Goal: Check status: Check status

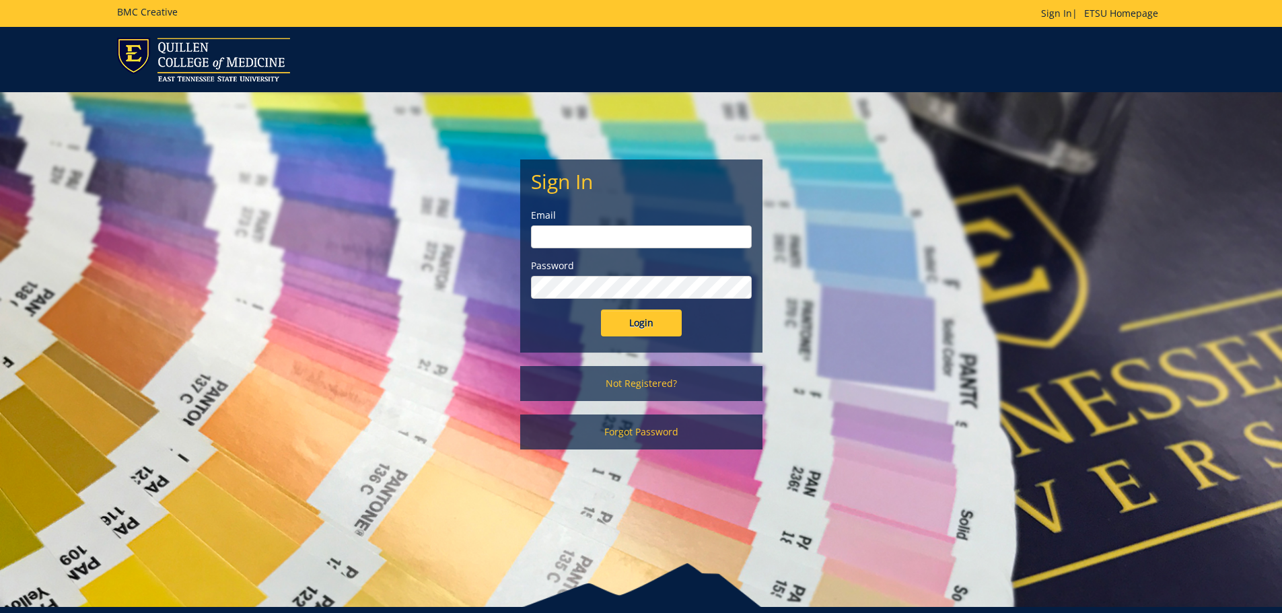
type input "[EMAIL_ADDRESS][DOMAIN_NAME]"
click at [637, 325] on input "Login" at bounding box center [641, 323] width 81 height 27
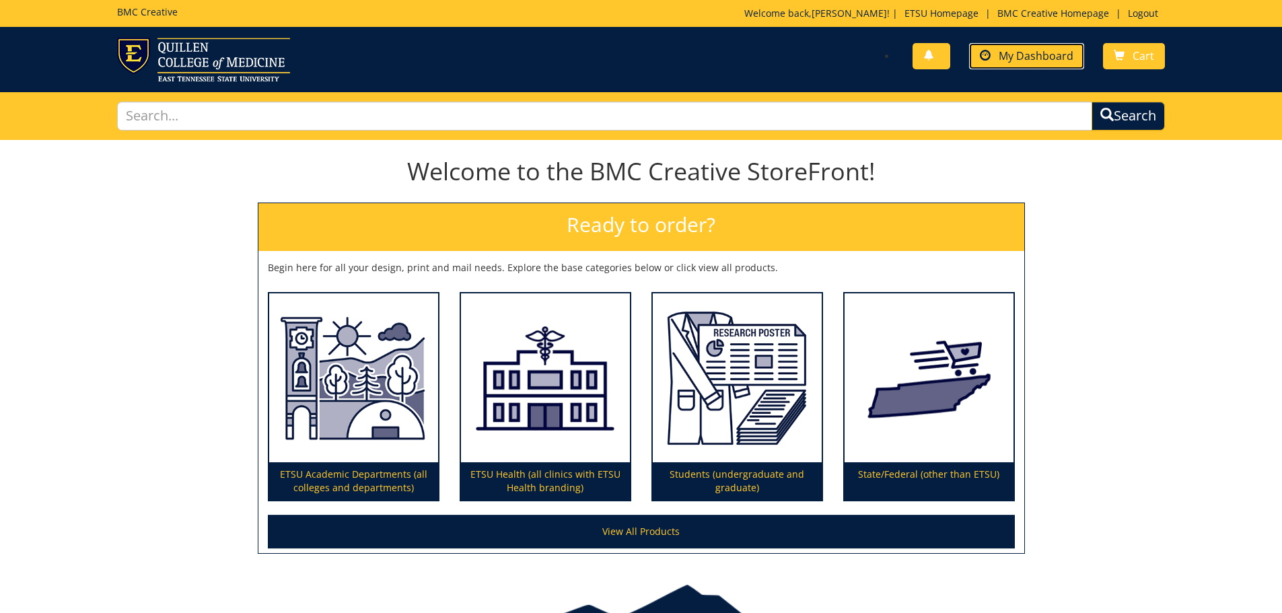
click at [1053, 59] on span "My Dashboard" at bounding box center [1036, 55] width 75 height 15
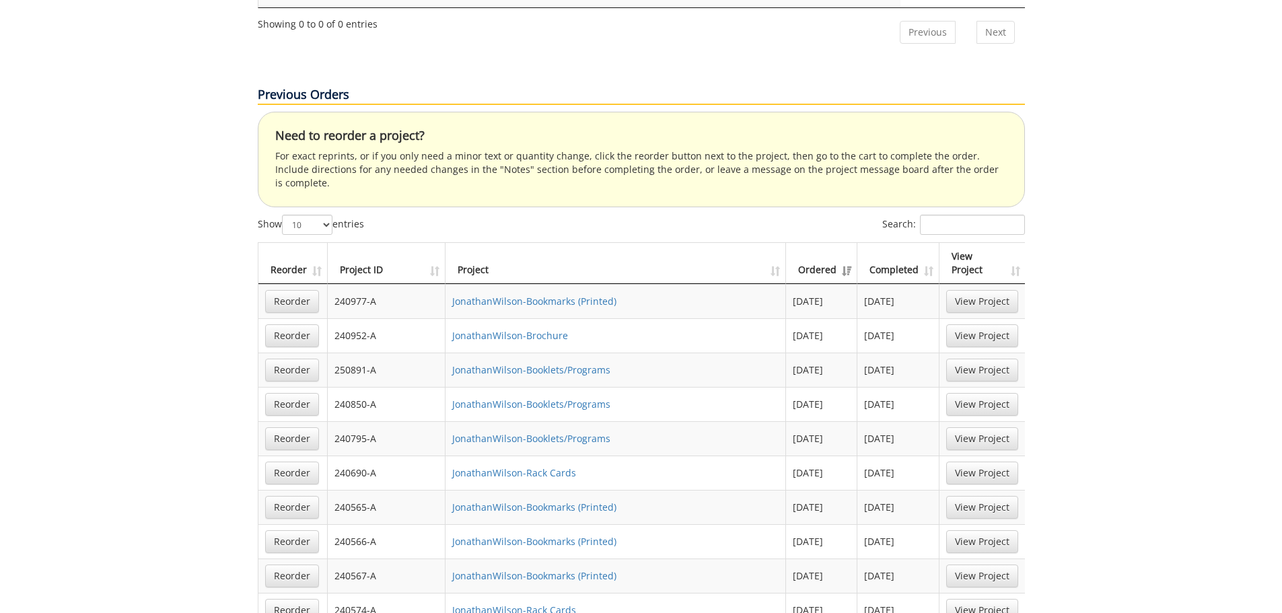
scroll to position [808, 0]
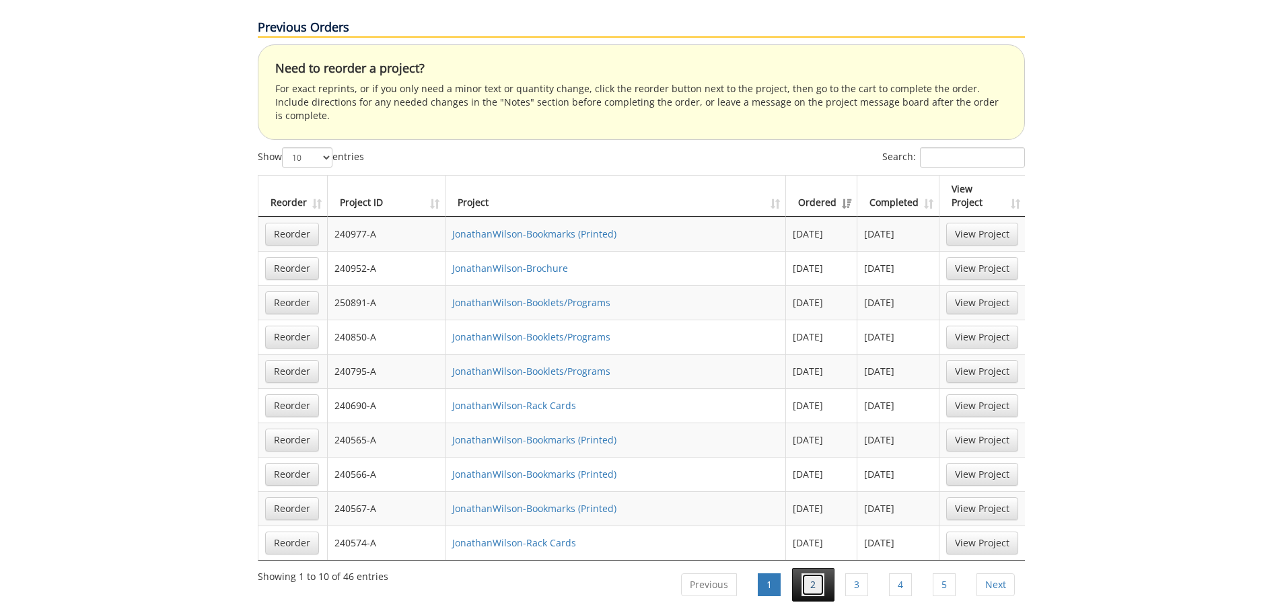
click at [808, 573] on link "2" at bounding box center [813, 584] width 23 height 23
click at [867, 573] on link "3" at bounding box center [856, 584] width 23 height 23
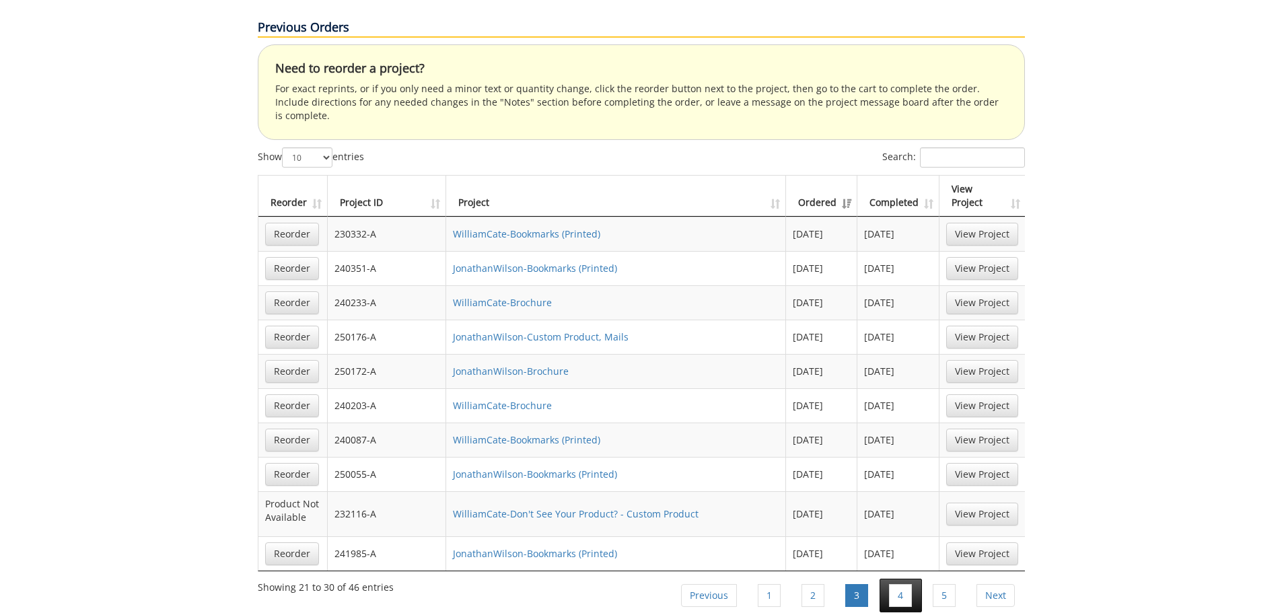
click at [914, 579] on li "4" at bounding box center [901, 596] width 42 height 34
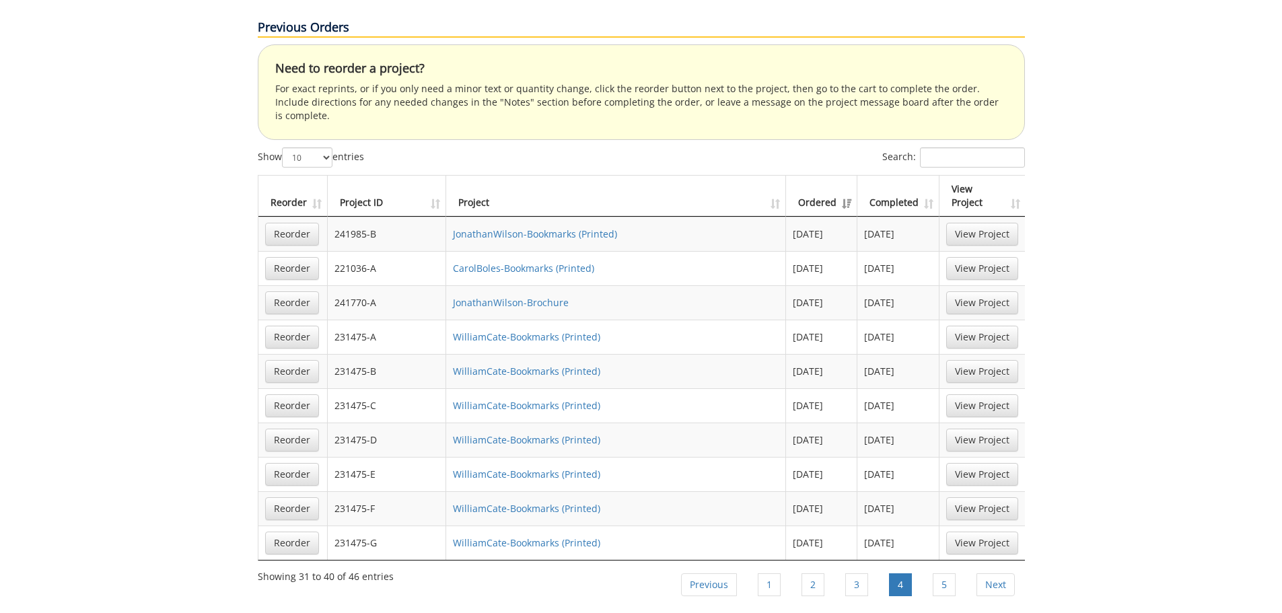
click at [927, 568] on li "5" at bounding box center [944, 585] width 42 height 34
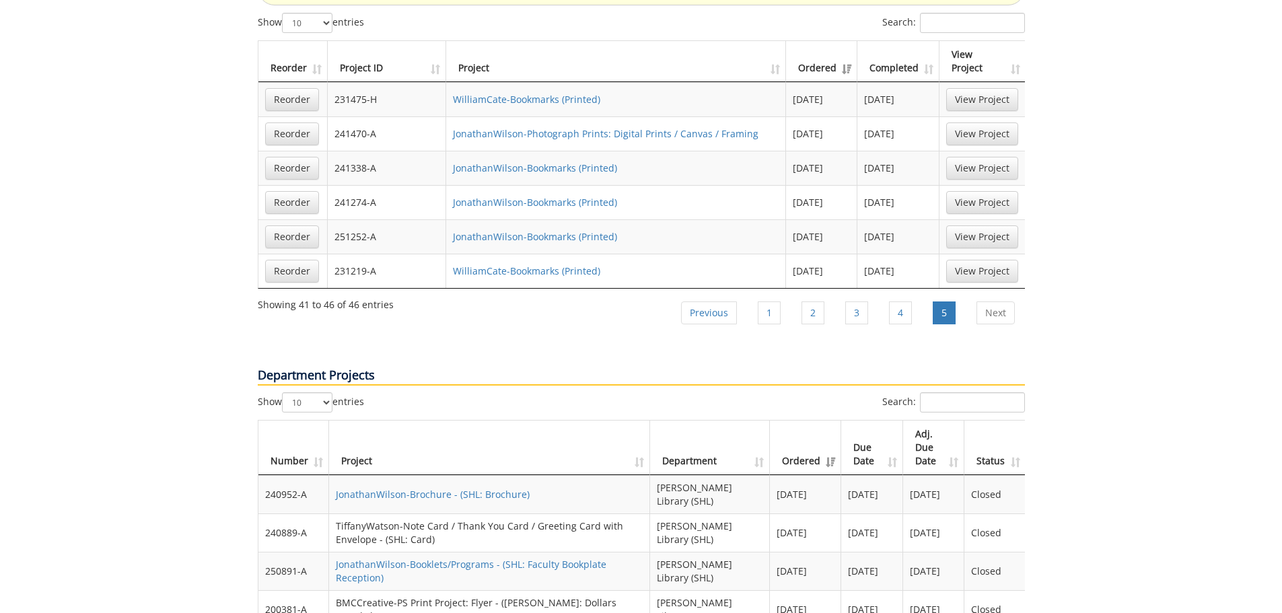
scroll to position [740, 0]
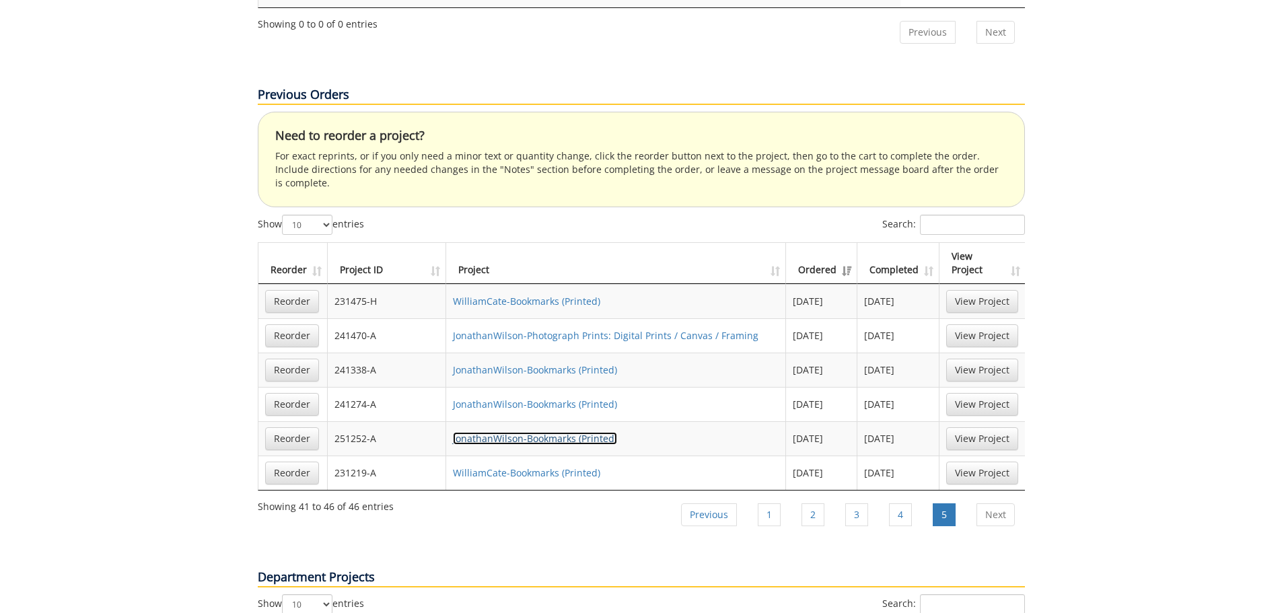
click at [565, 432] on link "JonathanWilson-Bookmarks (Printed)" at bounding box center [535, 438] width 164 height 13
click at [479, 398] on link "JonathanWilson-Bookmarks (Printed)" at bounding box center [535, 404] width 164 height 13
click at [971, 427] on link "View Project" at bounding box center [982, 438] width 72 height 23
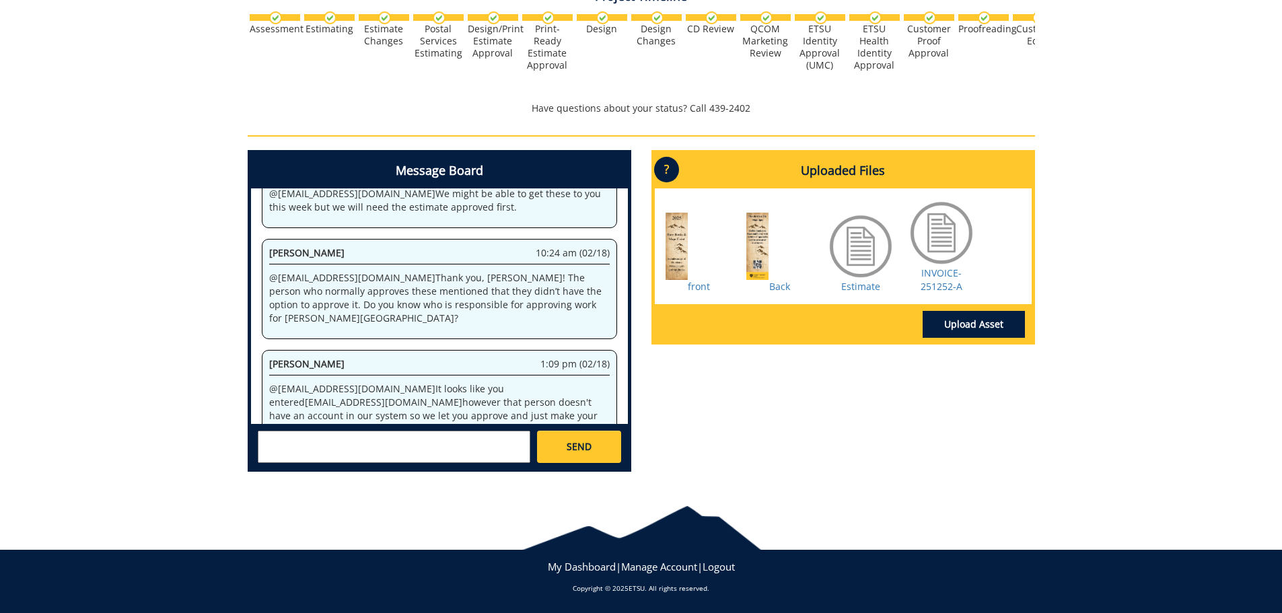
scroll to position [479, 0]
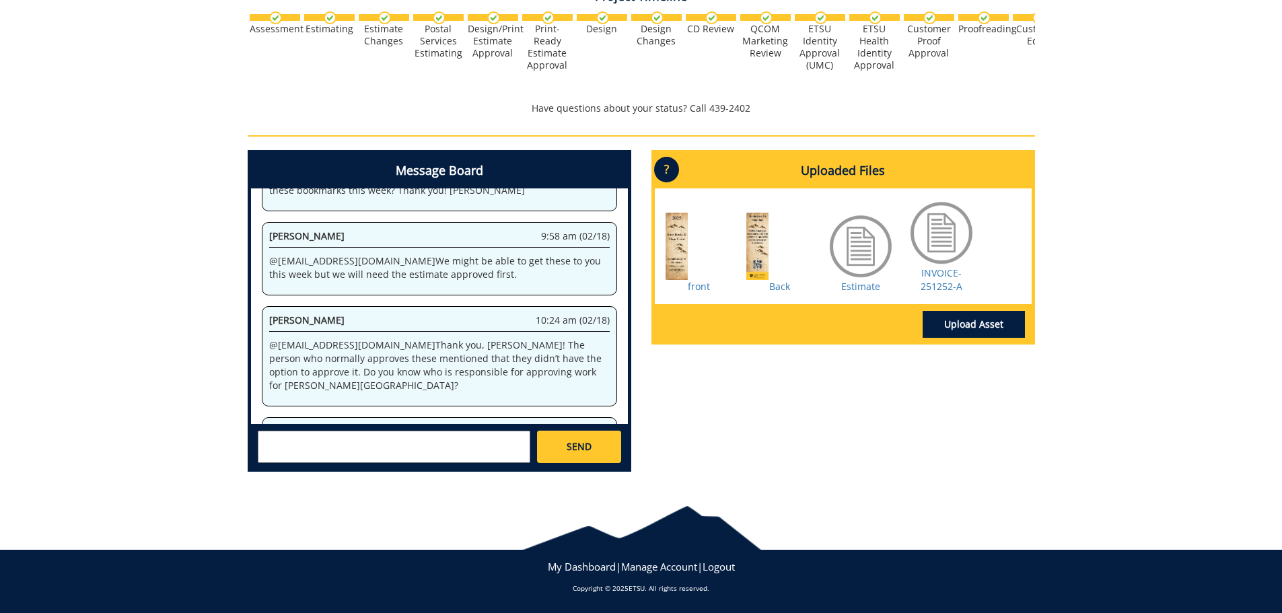
click at [756, 269] on div at bounding box center [779, 246] width 67 height 67
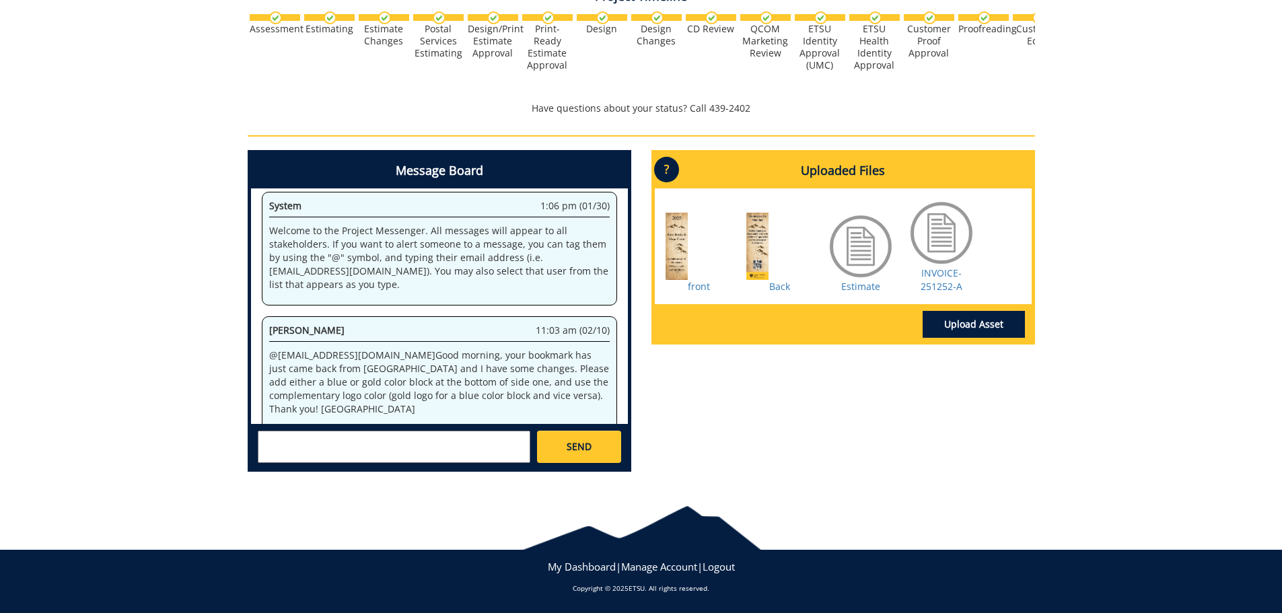
scroll to position [0, 0]
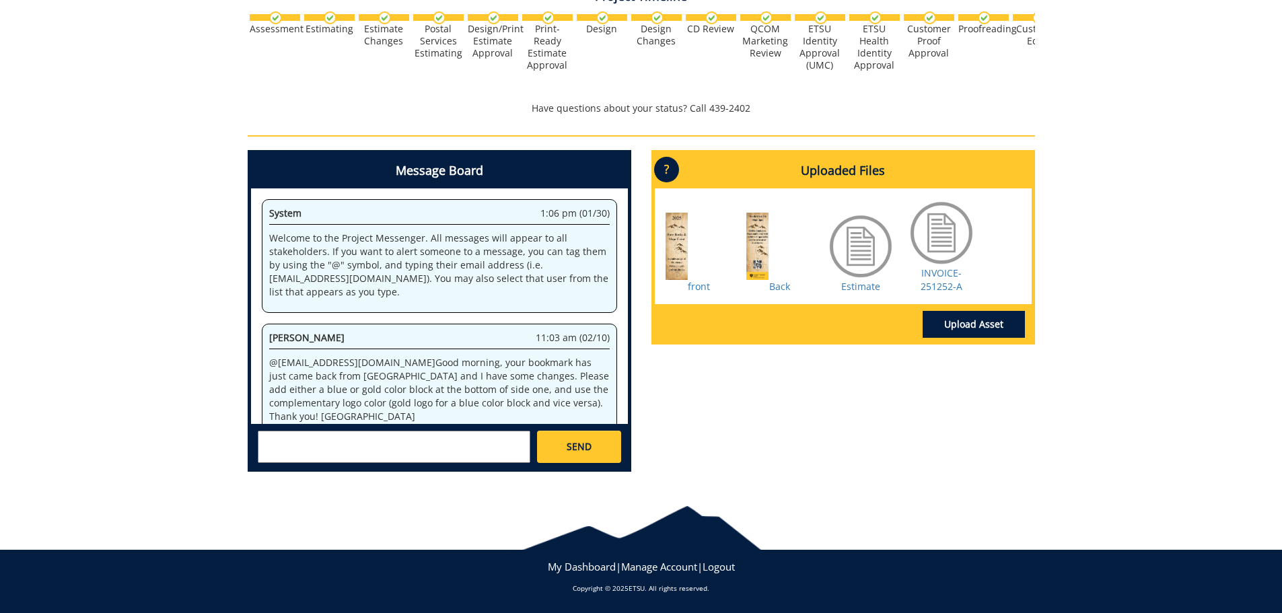
click at [753, 265] on div at bounding box center [779, 246] width 67 height 67
click at [782, 282] on link "Back" at bounding box center [779, 286] width 21 height 13
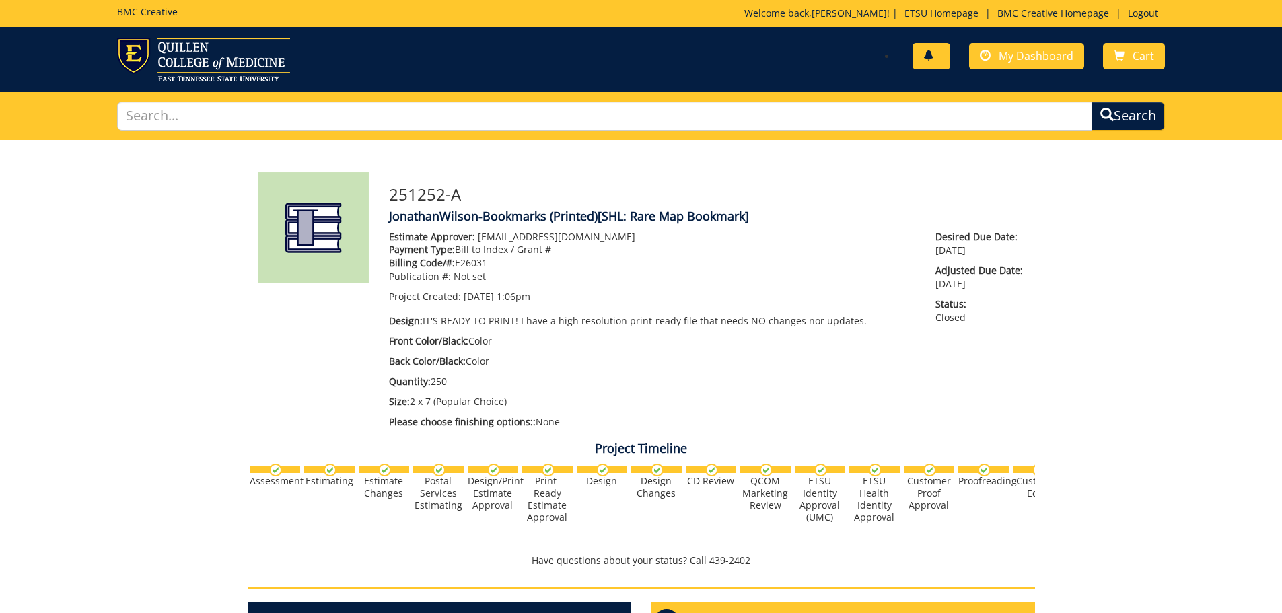
click at [925, 59] on link at bounding box center [932, 56] width 38 height 26
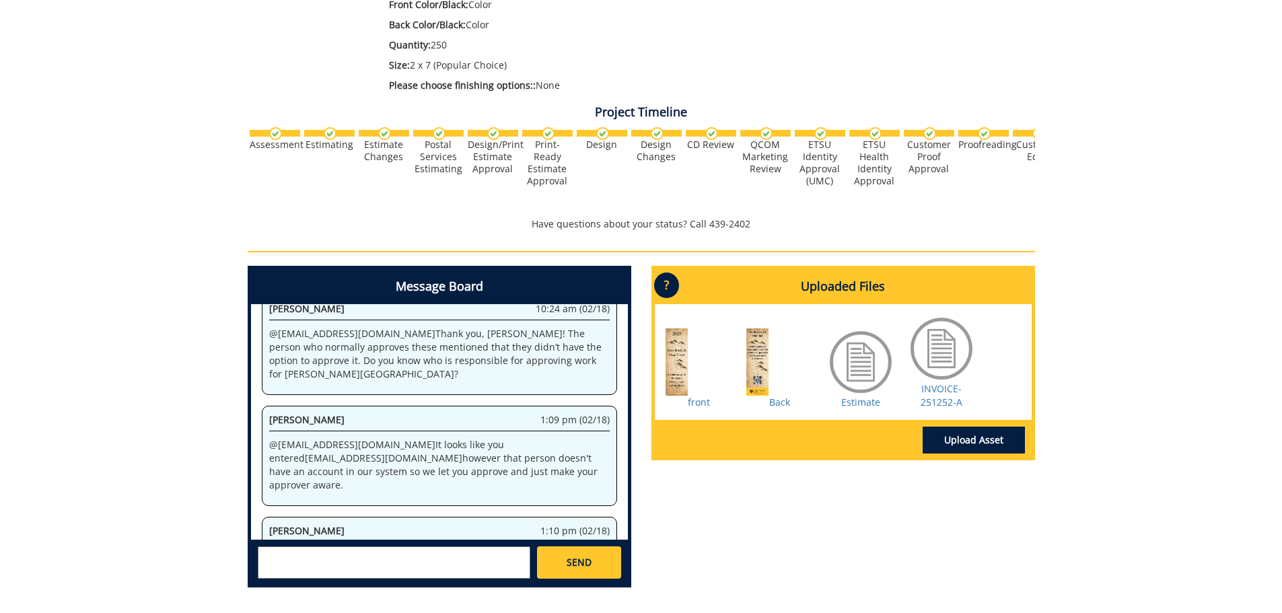
scroll to position [613, 0]
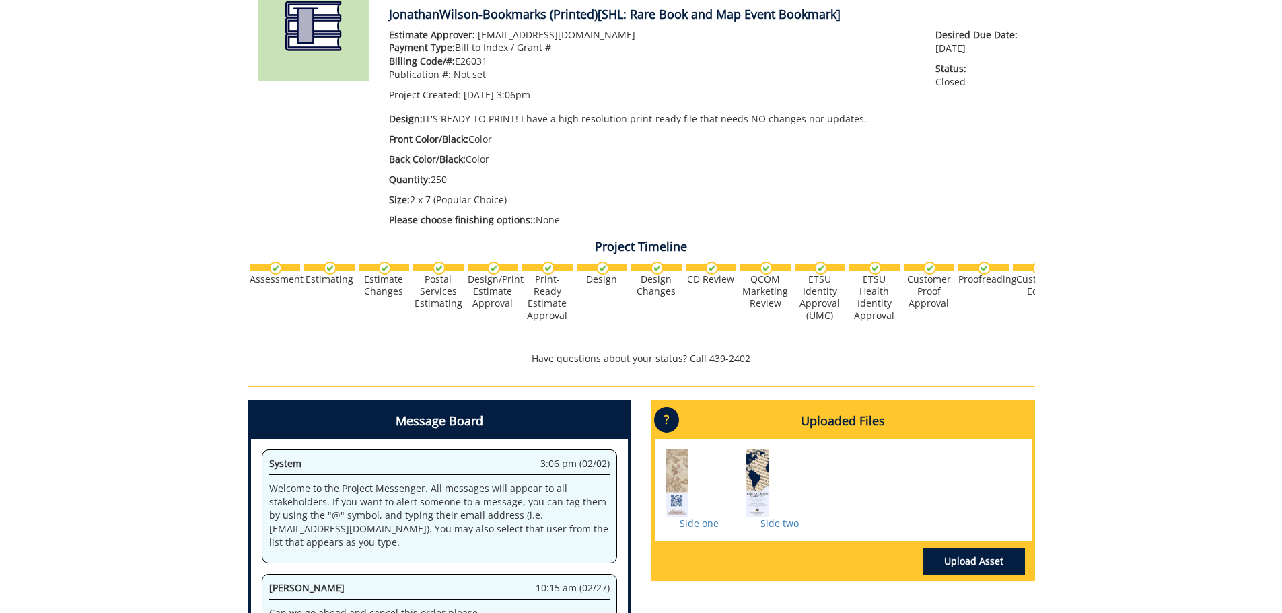
scroll to position [41, 0]
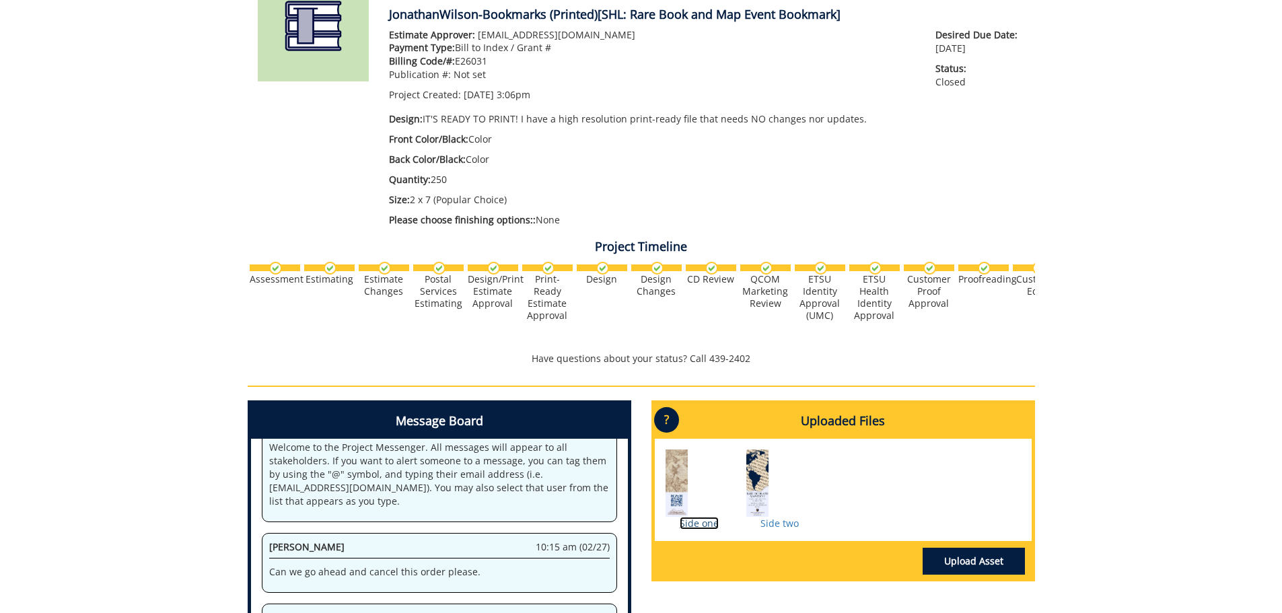
click at [713, 520] on link "Side one" at bounding box center [699, 523] width 39 height 13
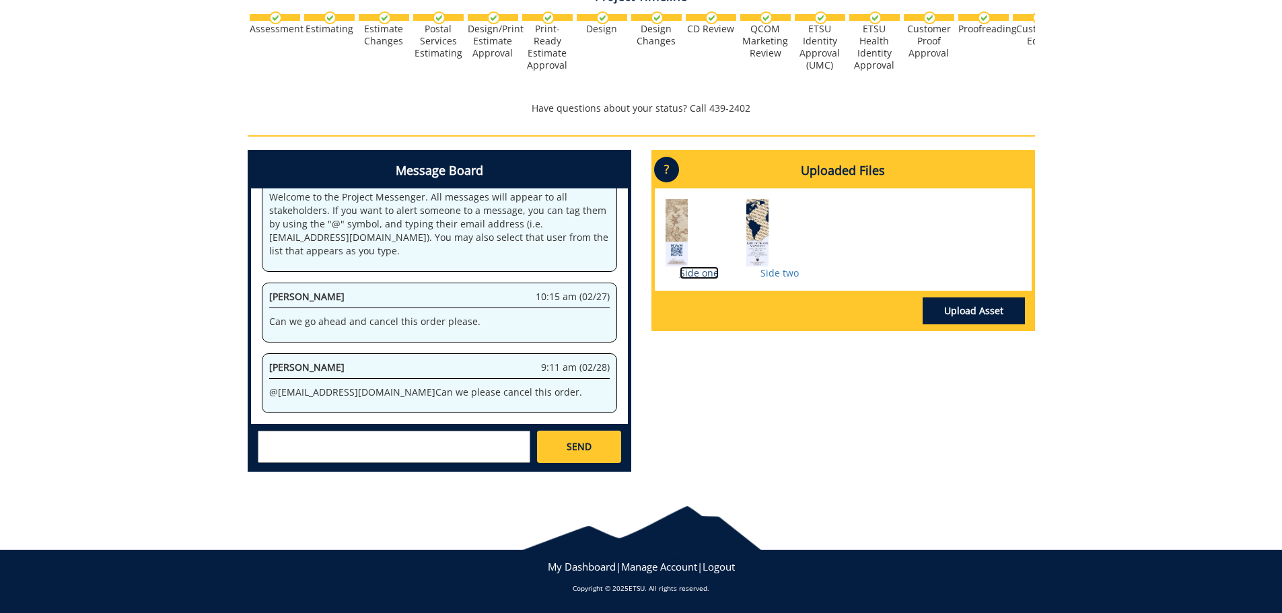
scroll to position [0, 0]
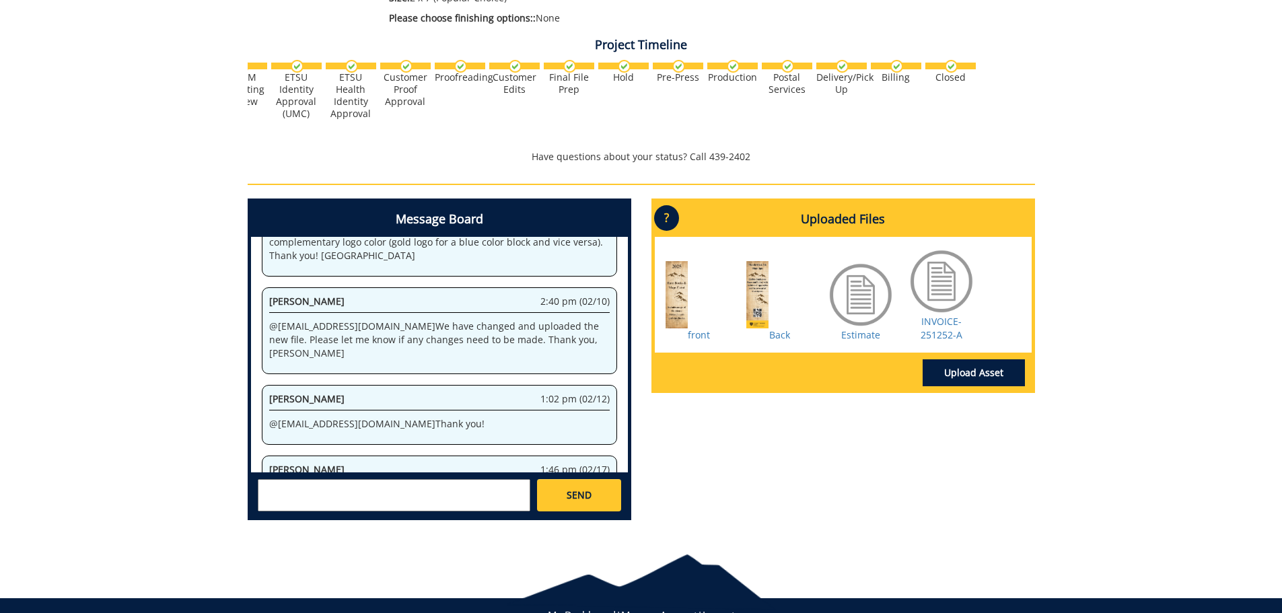
scroll to position [75, 0]
